Goal: Transaction & Acquisition: Obtain resource

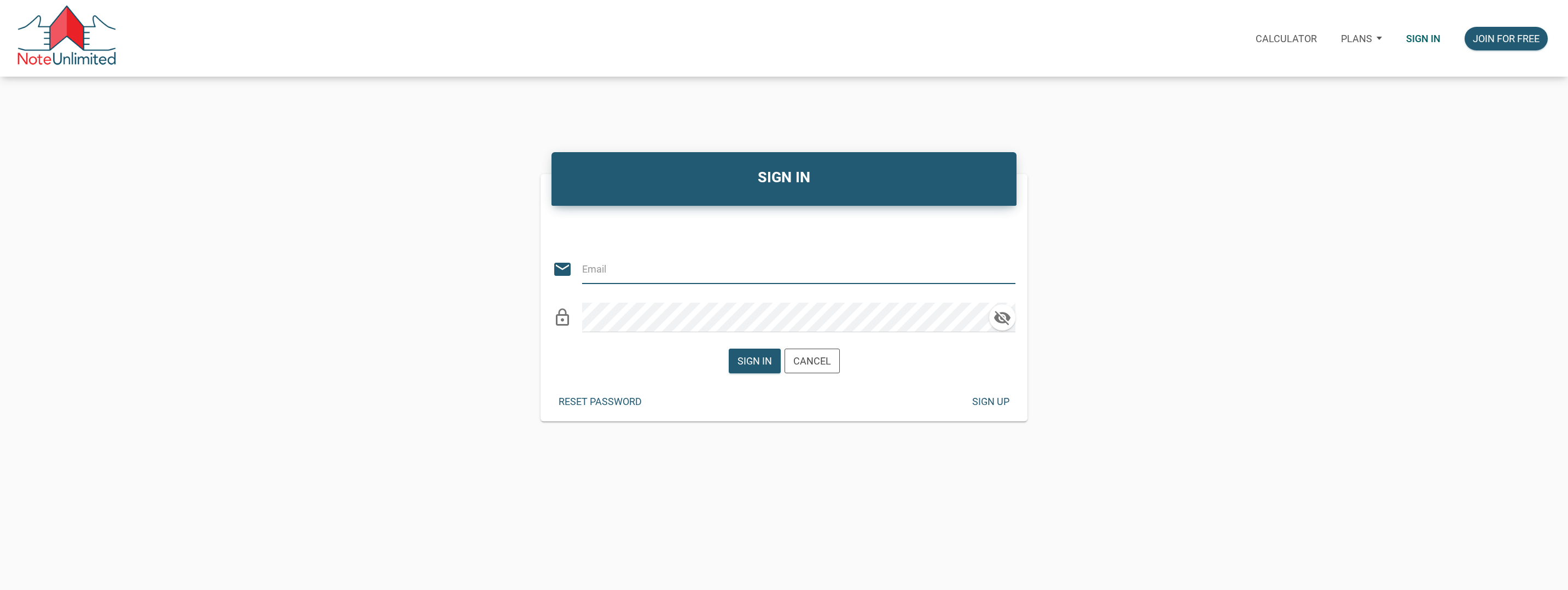
type input "[EMAIL_ADDRESS][DOMAIN_NAME]"
click at [755, 359] on div "Sign in" at bounding box center [754, 361] width 34 height 15
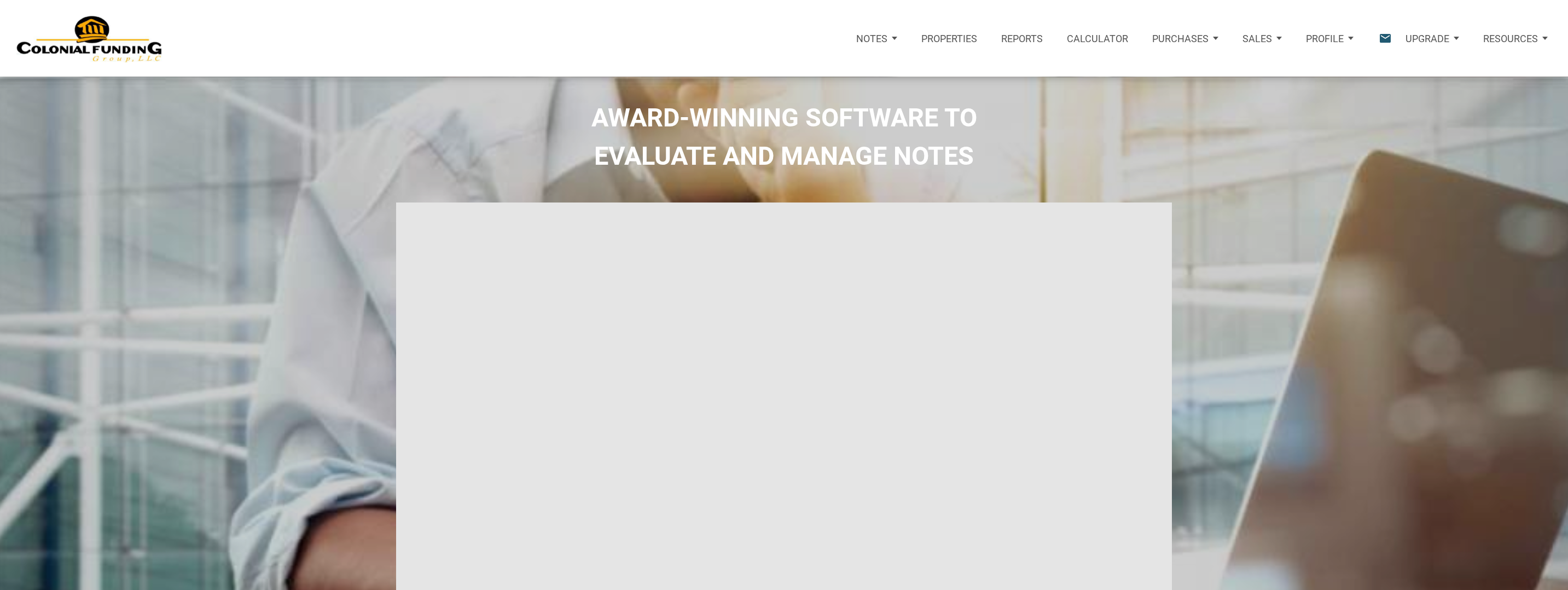
type input "Introduction to new features"
select select
click at [1174, 41] on p "Purchases" at bounding box center [1170, 39] width 56 height 11
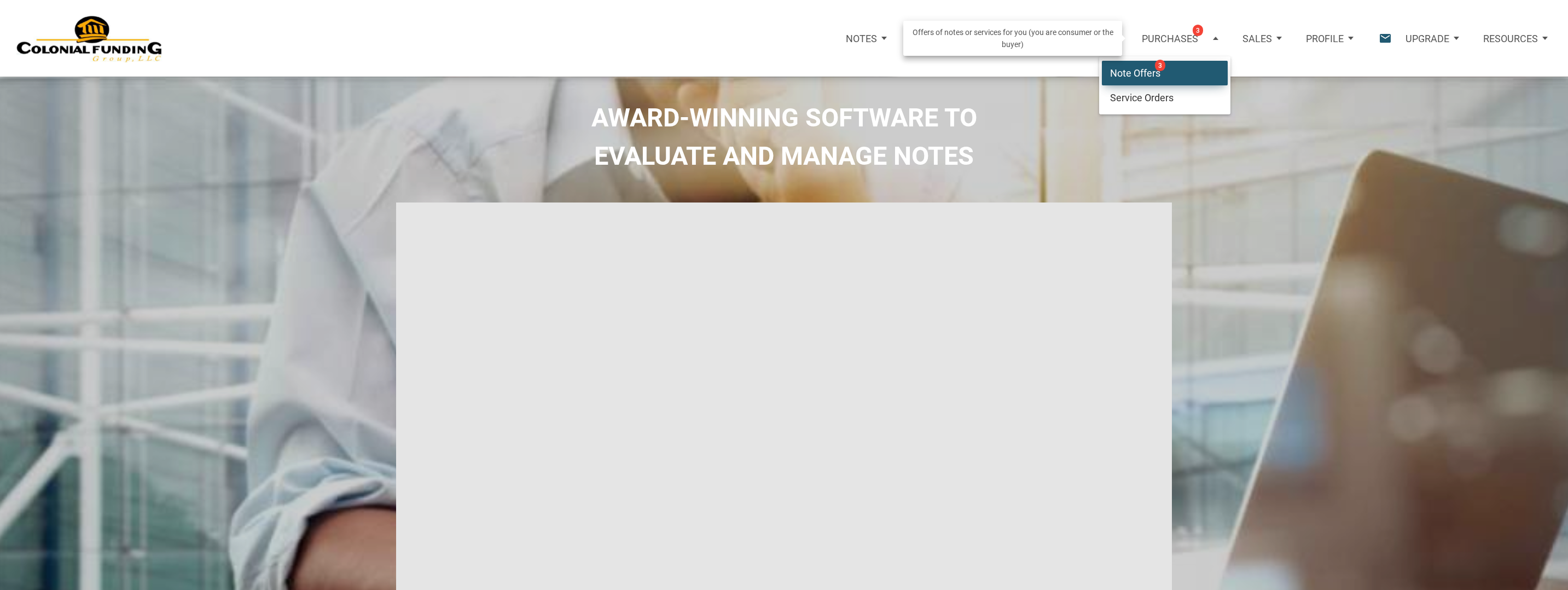
click at [1134, 73] on link "Note Offers 3" at bounding box center [1165, 73] width 126 height 25
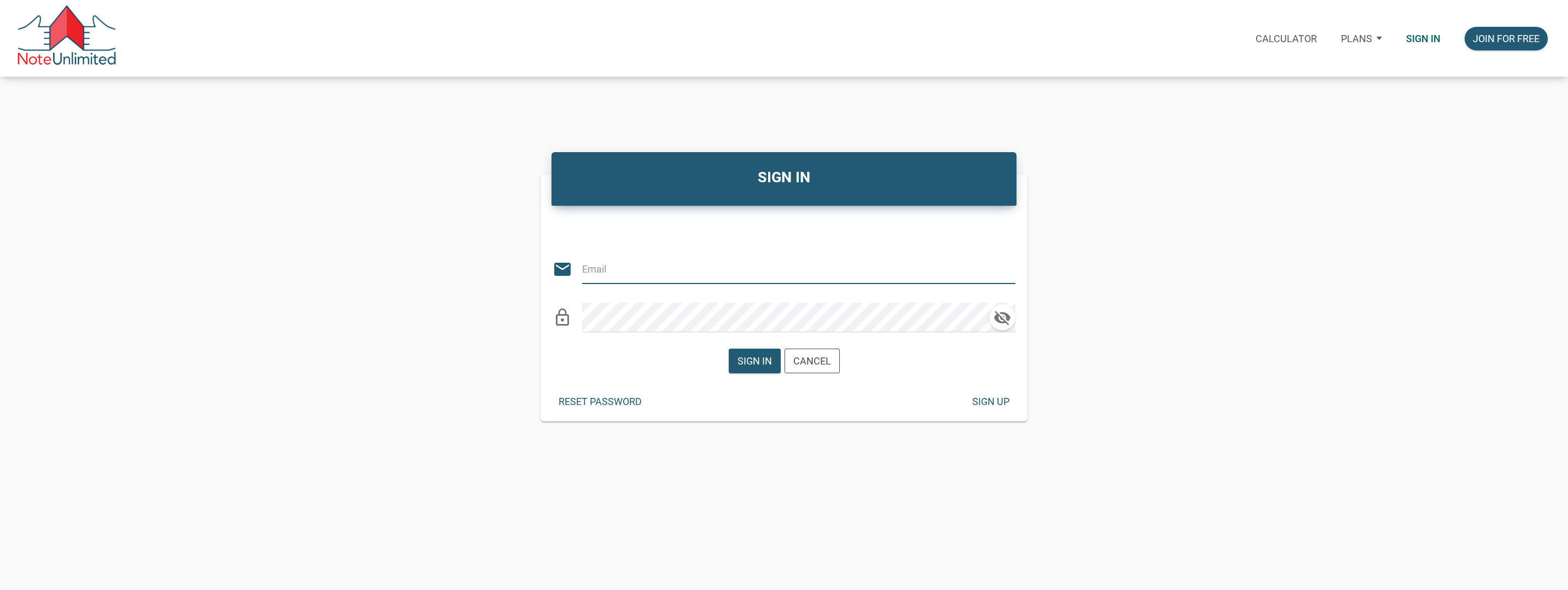
type input "[EMAIL_ADDRESS][DOMAIN_NAME]"
click at [744, 361] on div "Sign in" at bounding box center [754, 361] width 34 height 15
